Goal: Task Accomplishment & Management: Use online tool/utility

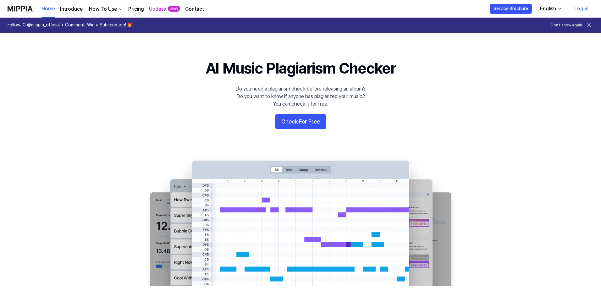
click at [588, 25] on icon at bounding box center [589, 25] width 6 height 6
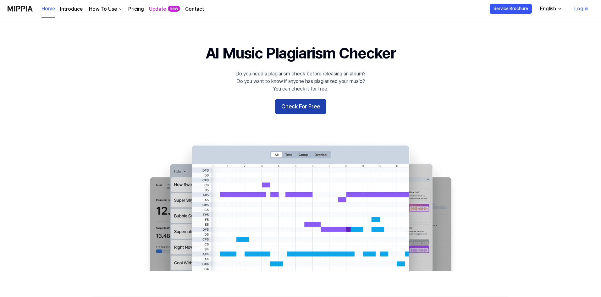
click at [307, 100] on button "Check For Free" at bounding box center [300, 106] width 51 height 15
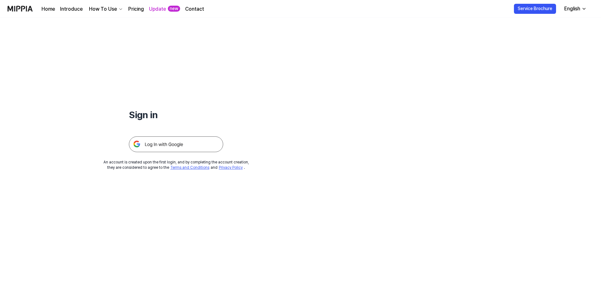
drag, startPoint x: 285, startPoint y: 198, endPoint x: 254, endPoint y: 200, distance: 30.8
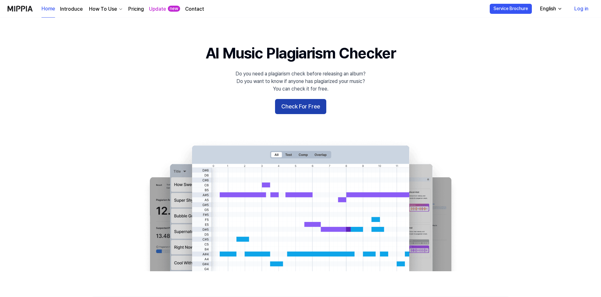
click at [310, 107] on button "Check For Free" at bounding box center [300, 106] width 51 height 15
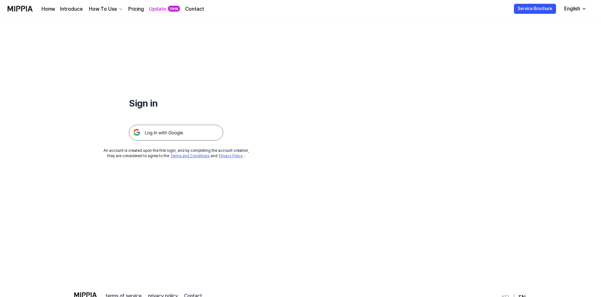
scroll to position [60, 0]
